Goal: Transaction & Acquisition: Register for event/course

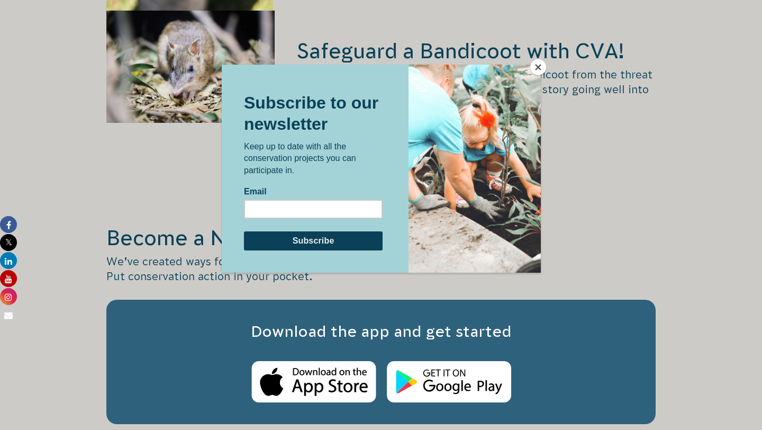
scroll to position [1716, 0]
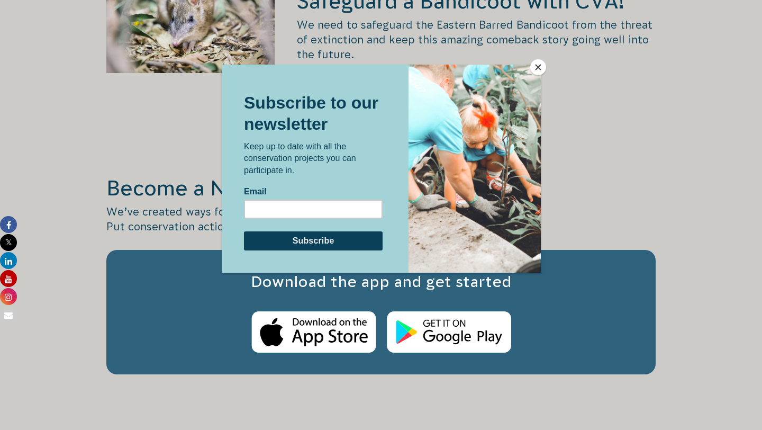
click at [535, 65] on button "Close" at bounding box center [539, 67] width 16 height 16
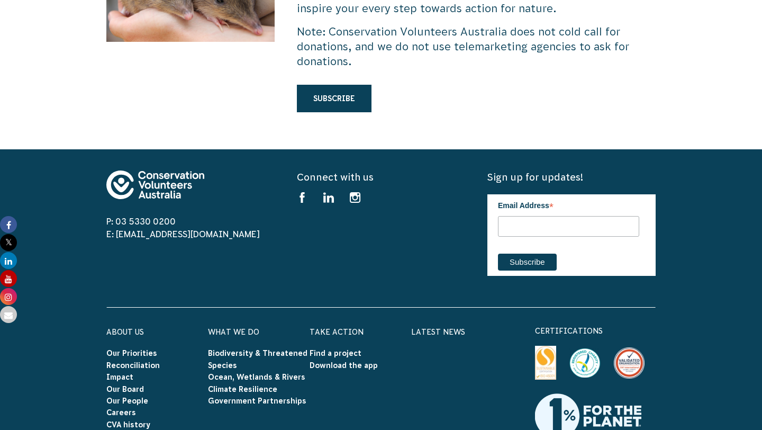
scroll to position [3262, 0]
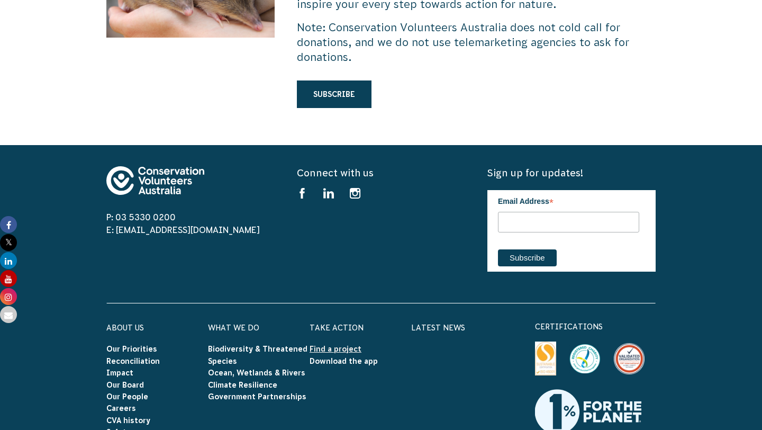
click at [338, 345] on link "Find a project" at bounding box center [336, 349] width 52 height 8
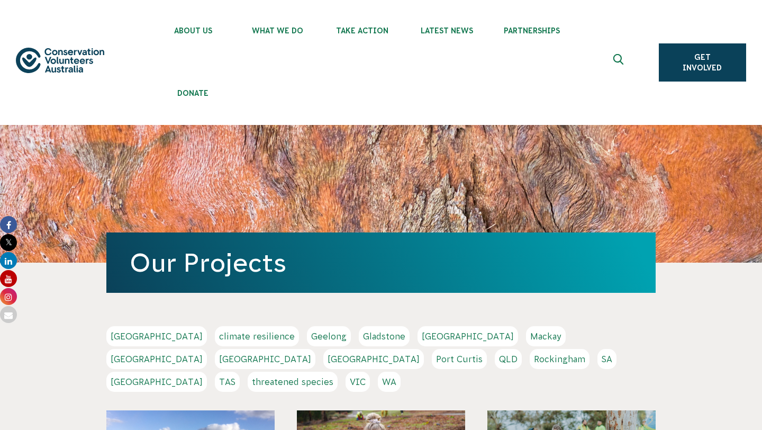
click at [207, 349] on link "[GEOGRAPHIC_DATA]" at bounding box center [156, 359] width 101 height 20
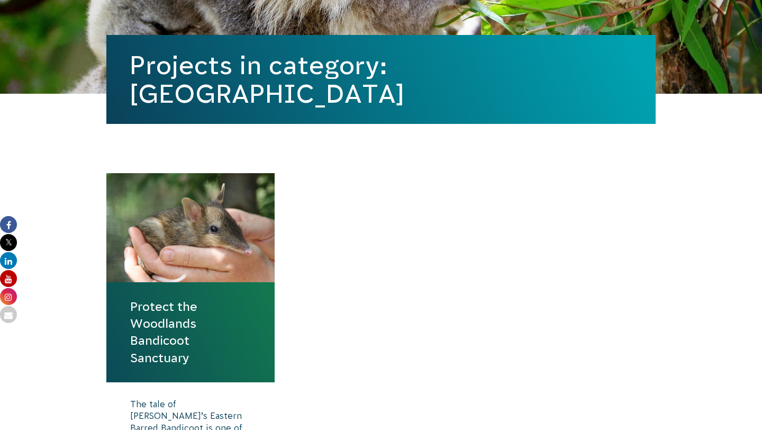
scroll to position [297, 0]
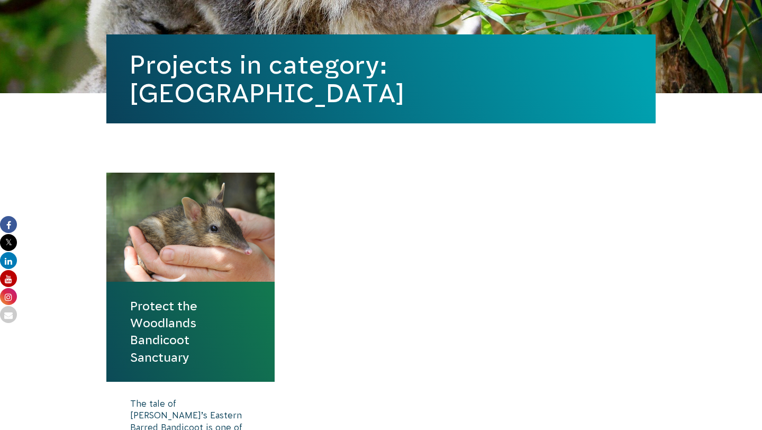
click at [156, 338] on link "Protect the Woodlands Bandicoot Sanctuary" at bounding box center [190, 332] width 121 height 68
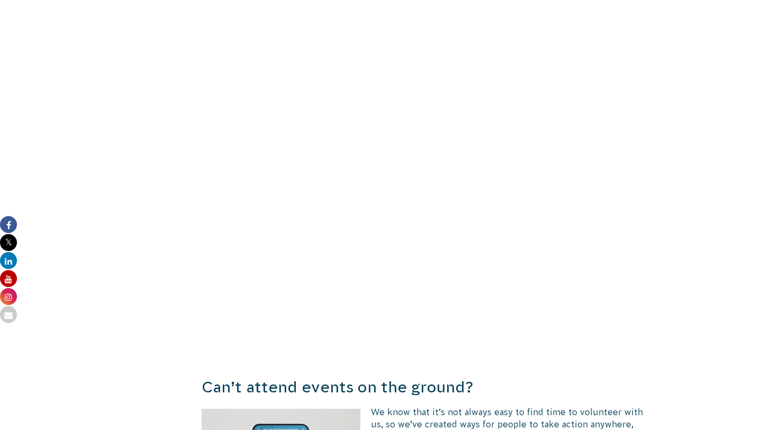
scroll to position [2230, 0]
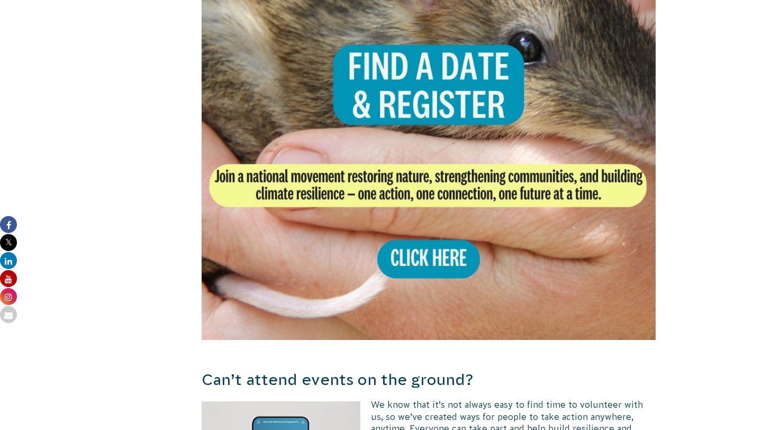
click at [428, 244] on img at bounding box center [429, 113] width 454 height 454
